Goal: Information Seeking & Learning: Learn about a topic

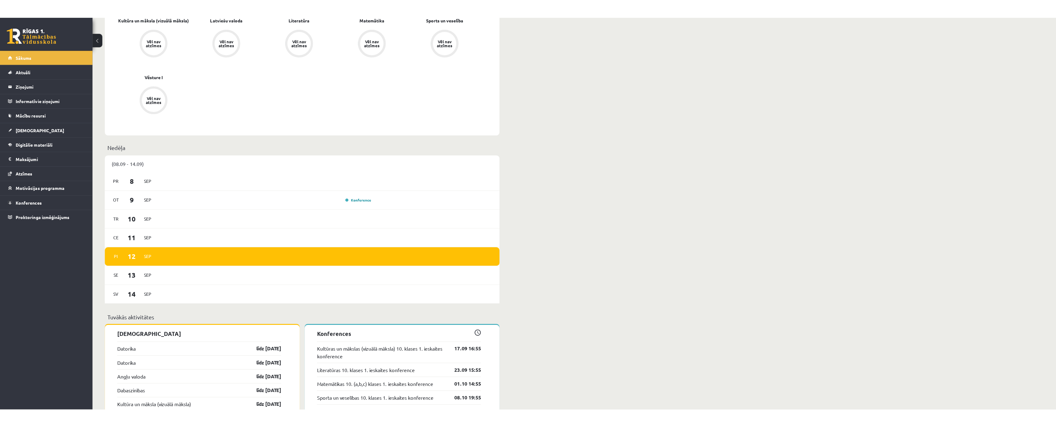
scroll to position [430, 0]
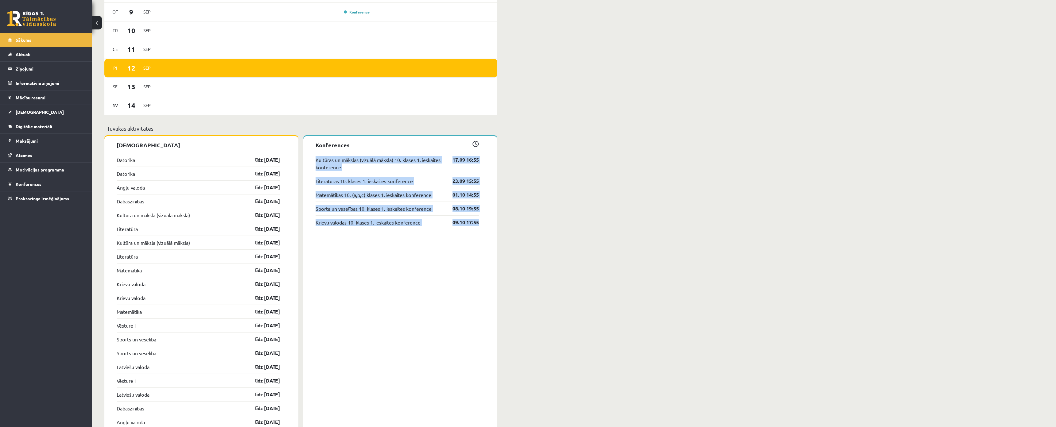
drag, startPoint x: 305, startPoint y: 158, endPoint x: 517, endPoint y: 237, distance: 226.1
click at [517, 237] on div "Sveiks, Nikolass! Laipni lūgts savā Rīgas 1. Tālmācības vidusskolas skolnieka p…" at bounding box center [574, 217] width 964 height 1247
click at [516, 236] on div "Sveiks, Nikolass! Laipni lūgts savā Rīgas 1. Tālmācības vidusskolas skolnieka p…" at bounding box center [574, 217] width 964 height 1247
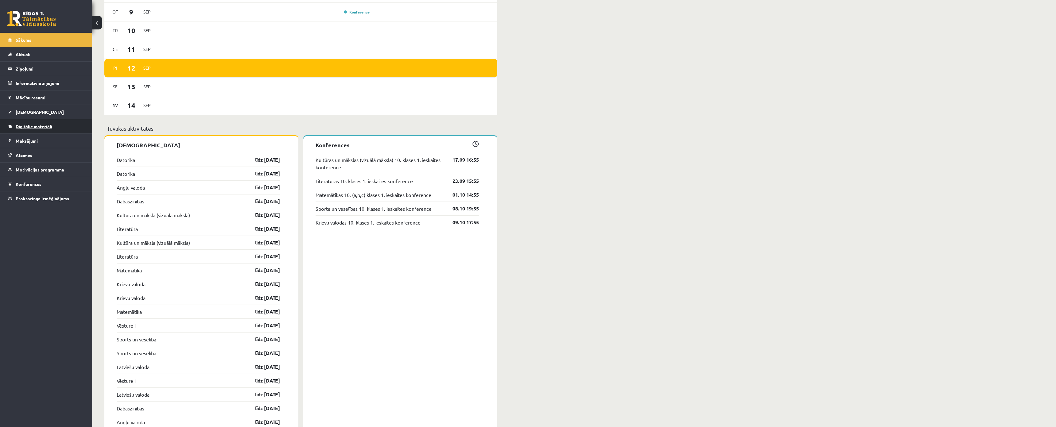
click at [43, 127] on span "Digitālie materiāli" at bounding box center [34, 127] width 37 height 6
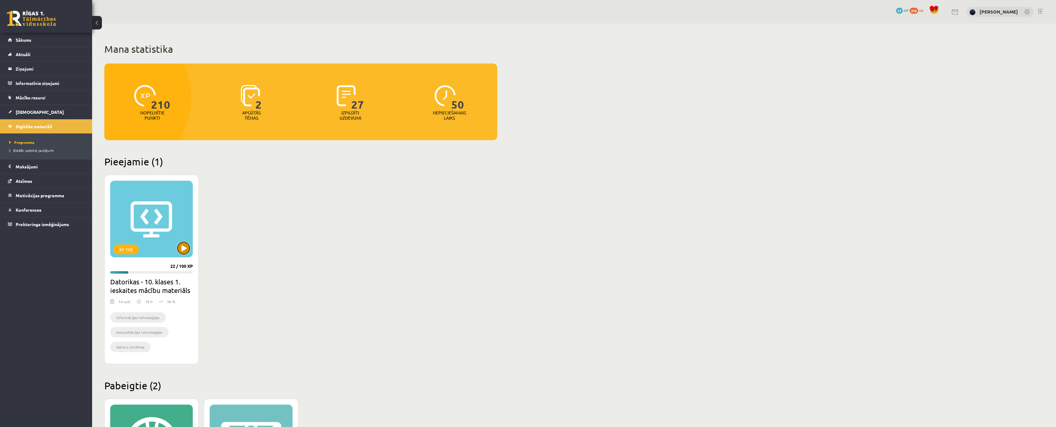
click at [181, 251] on button at bounding box center [184, 248] width 12 height 12
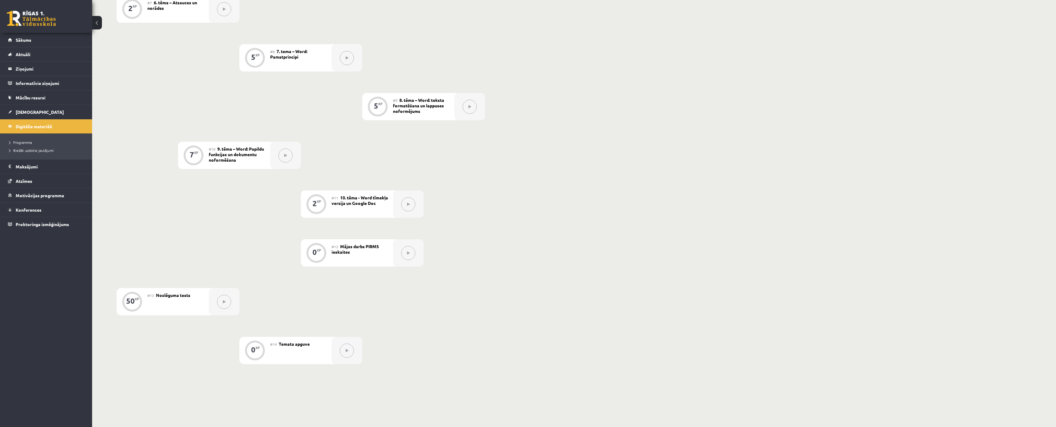
scroll to position [553, 0]
